Goal: Complete application form

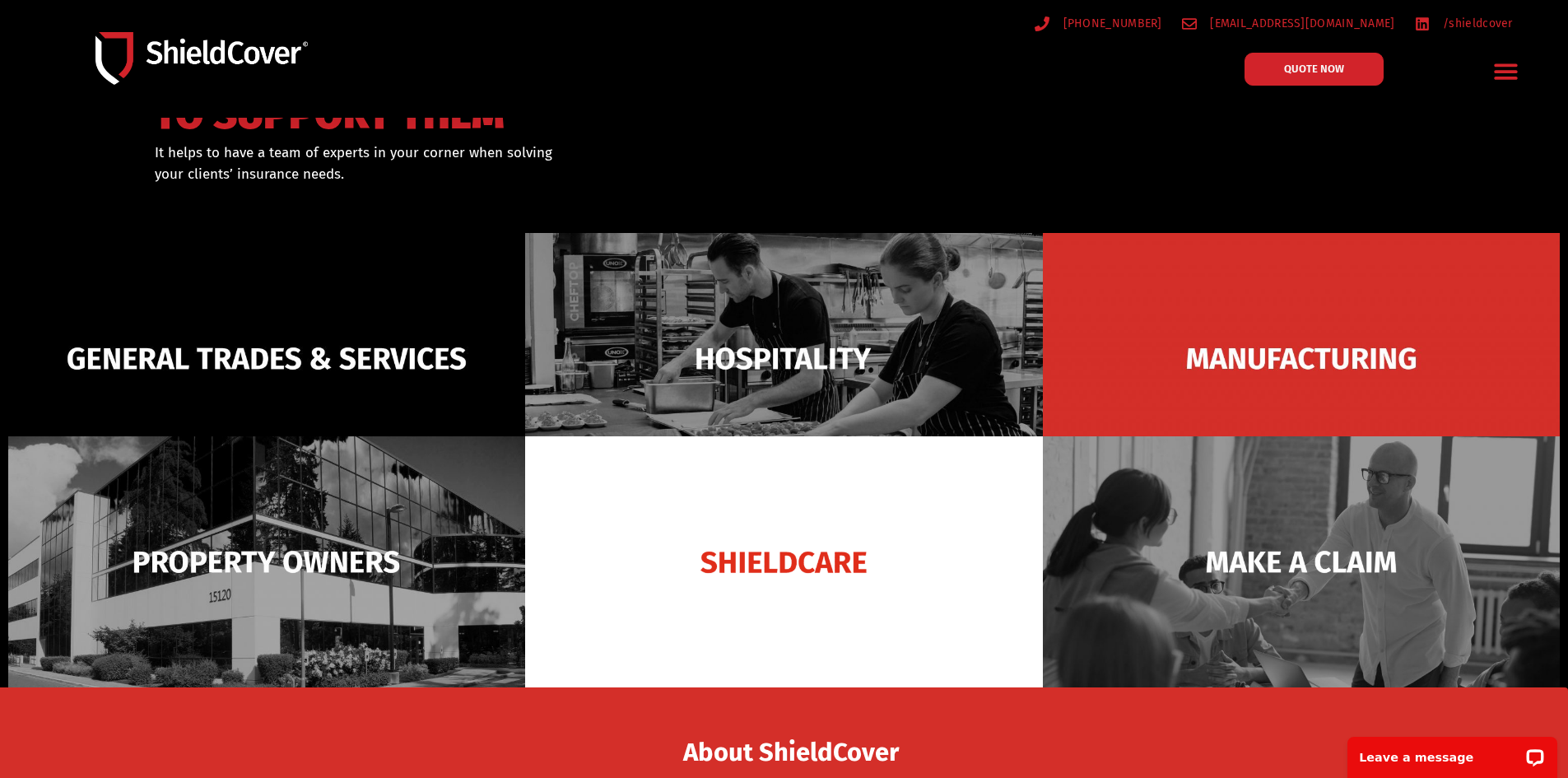
click at [1267, 89] on div "QUOTE NOW" at bounding box center [1352, 72] width 254 height 55
click at [1270, 70] on link "QUOTE NOW" at bounding box center [1313, 69] width 153 height 36
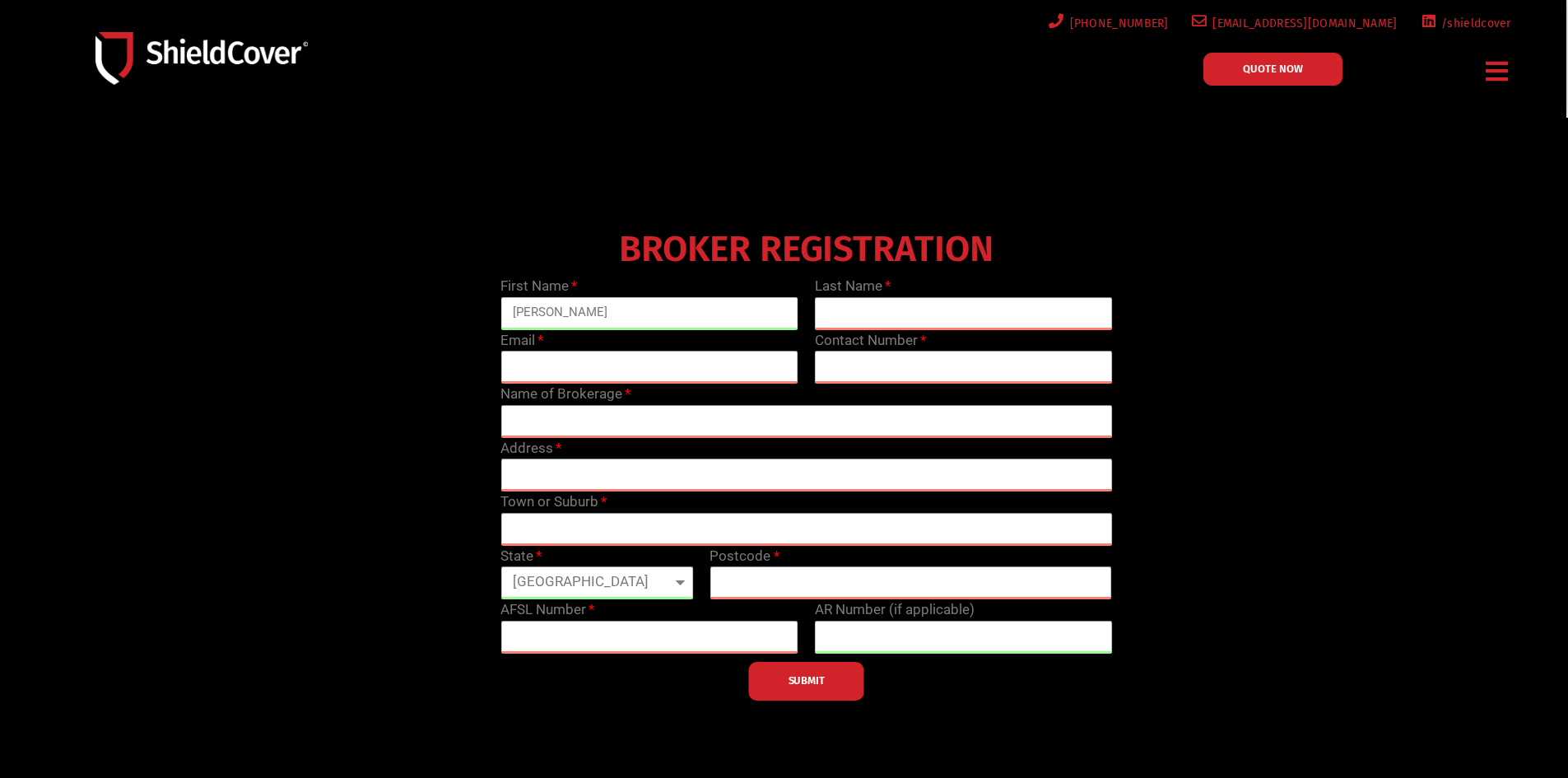
type input "[PERSON_NAME]"
click at [843, 309] on input "text" at bounding box center [964, 314] width 298 height 33
type input "mclean"
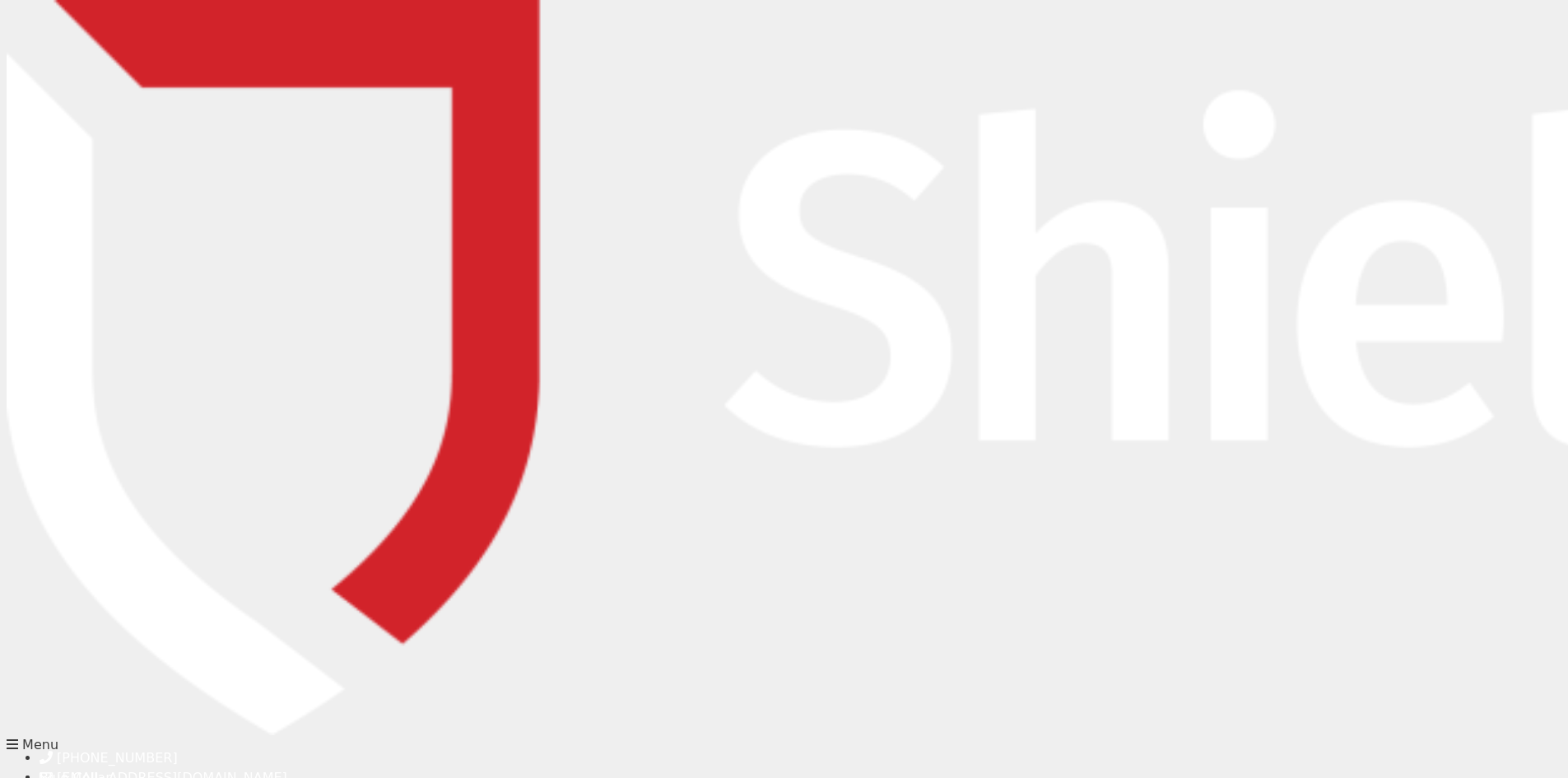
type input "dmclean@atiais.com"
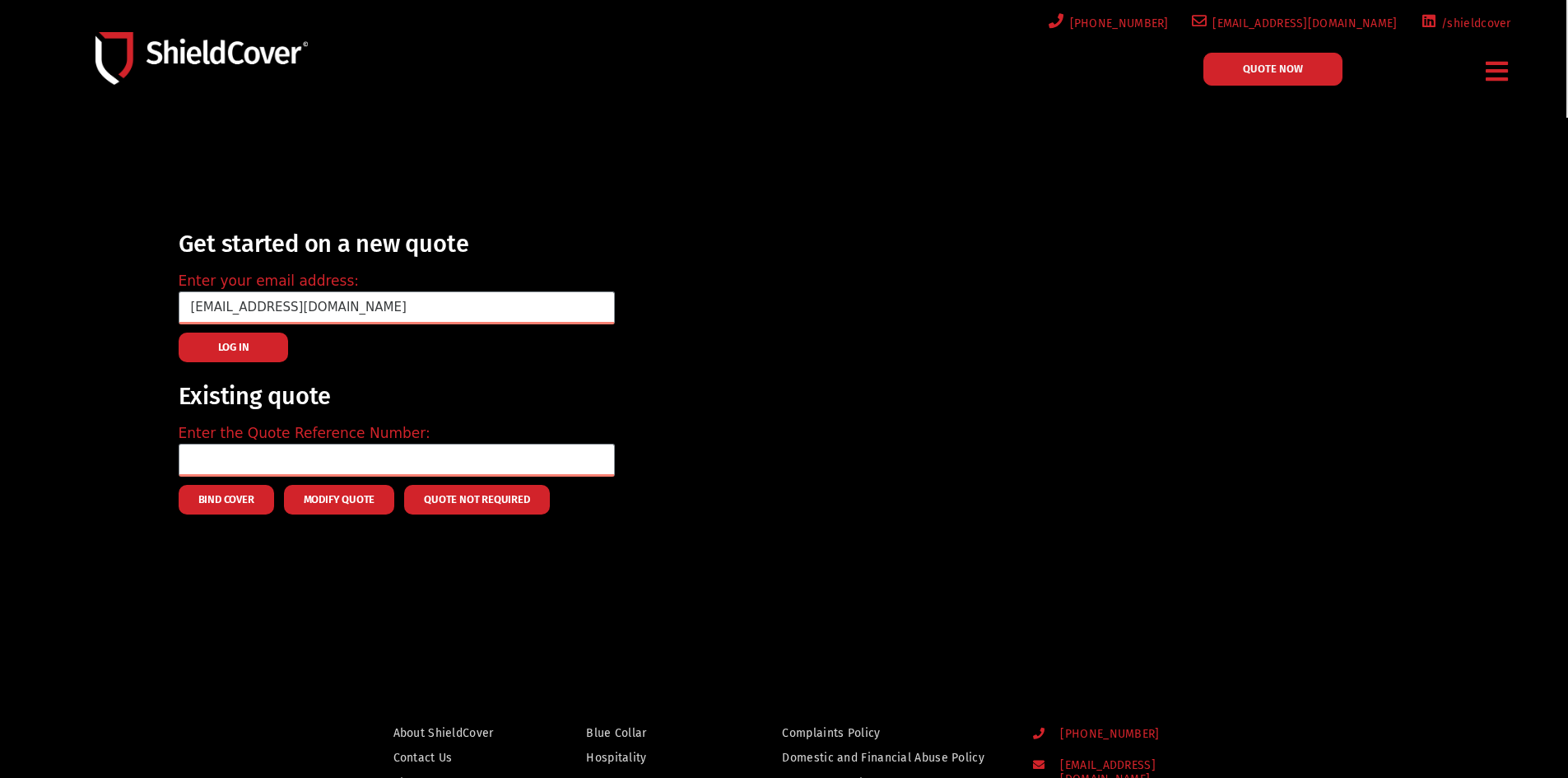
click at [223, 347] on span "LOG IN" at bounding box center [233, 347] width 32 height 3
click at [210, 305] on input "email" at bounding box center [397, 308] width 436 height 33
type input "[PERSON_NAME][EMAIL_ADDRESS][PERSON_NAME][PERSON_NAME][DOMAIN_NAME]"
click at [241, 345] on span "LOG IN" at bounding box center [233, 347] width 32 height 3
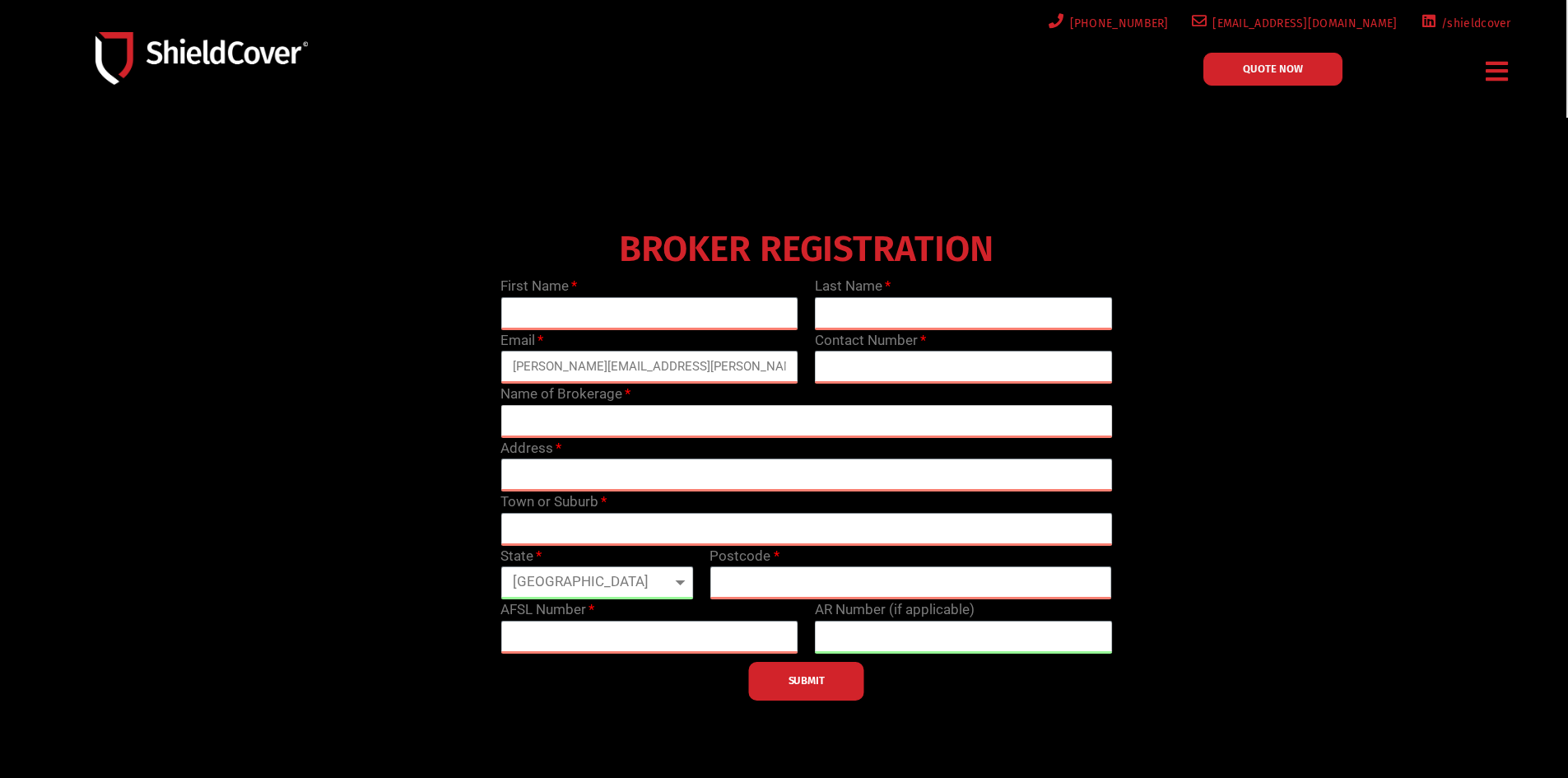
click at [532, 417] on input "text" at bounding box center [805, 421] width 611 height 33
click at [1260, 74] on span "QUOTE NOW" at bounding box center [1273, 68] width 60 height 11
